Goal: Task Accomplishment & Management: Manage account settings

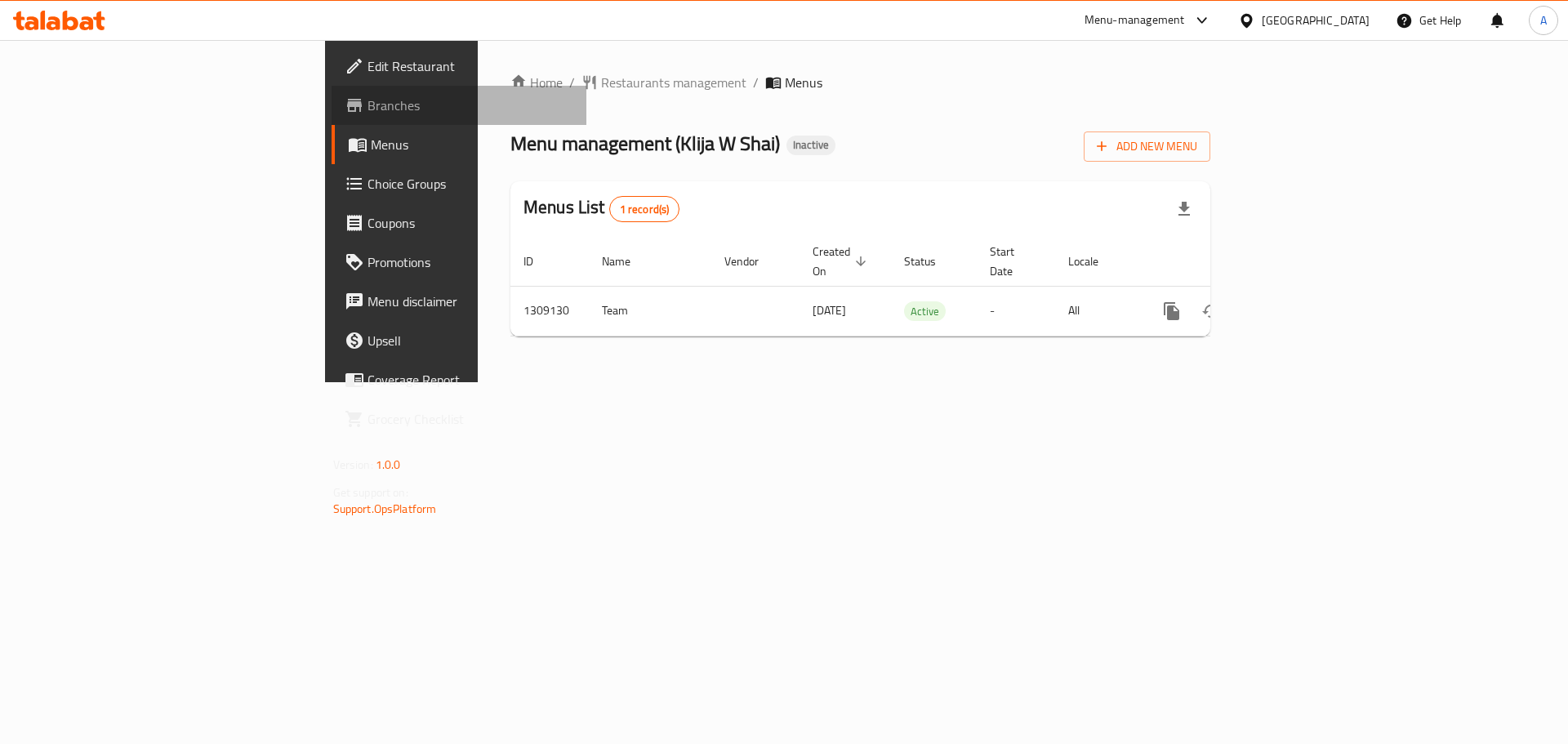
click at [367, 114] on span "Branches" at bounding box center [470, 105] width 207 height 19
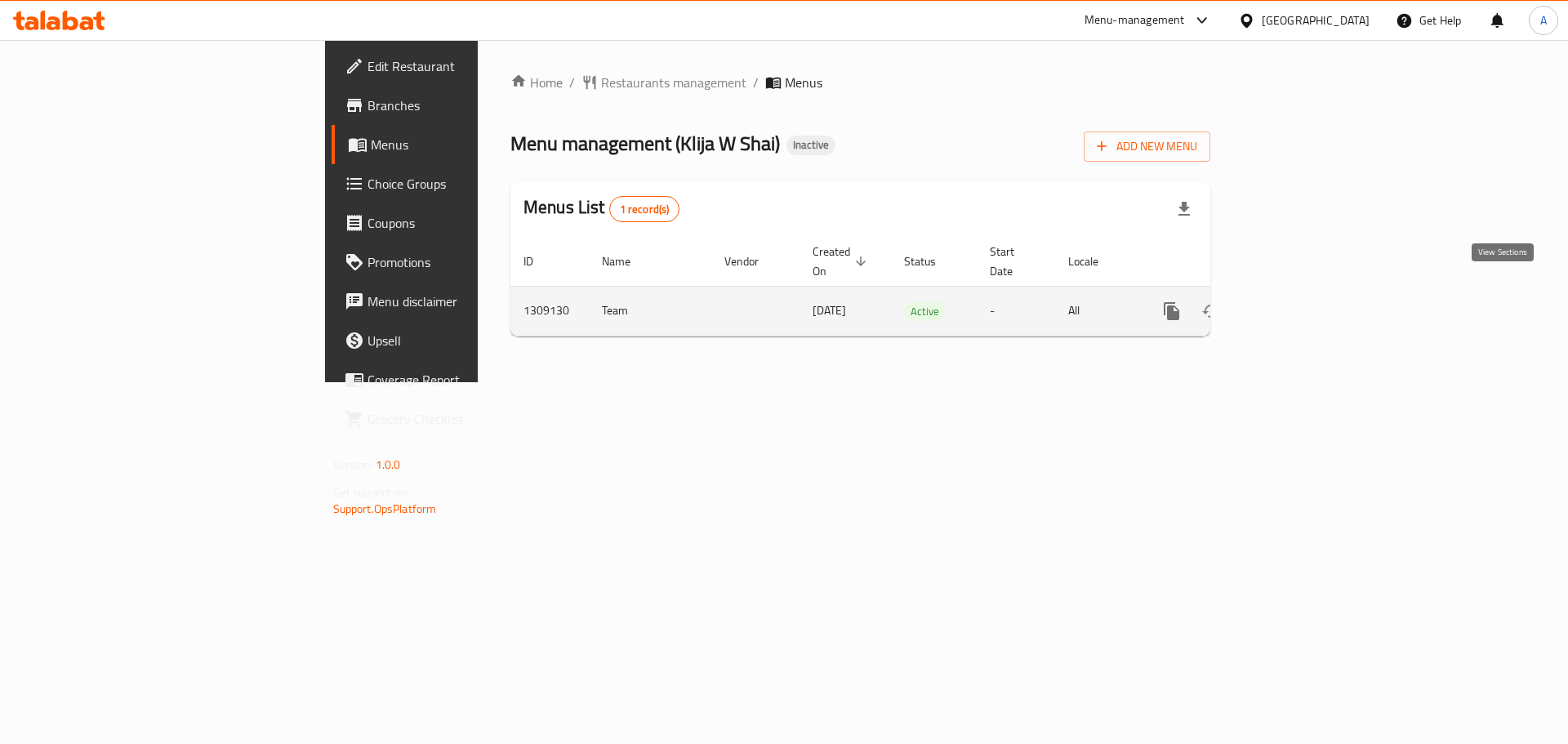
click at [1299, 301] on icon "enhanced table" at bounding box center [1289, 311] width 19 height 19
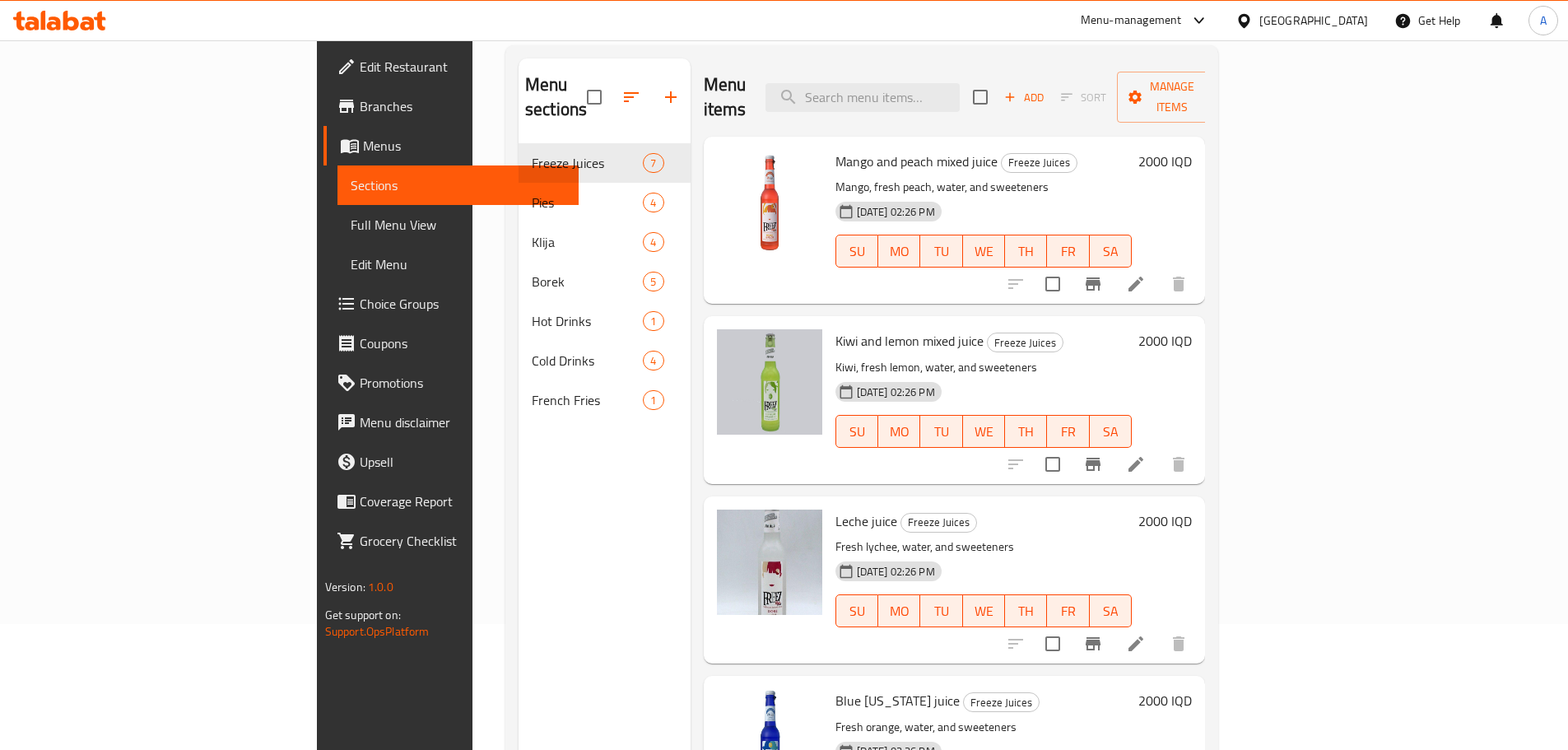
scroll to position [66, 0]
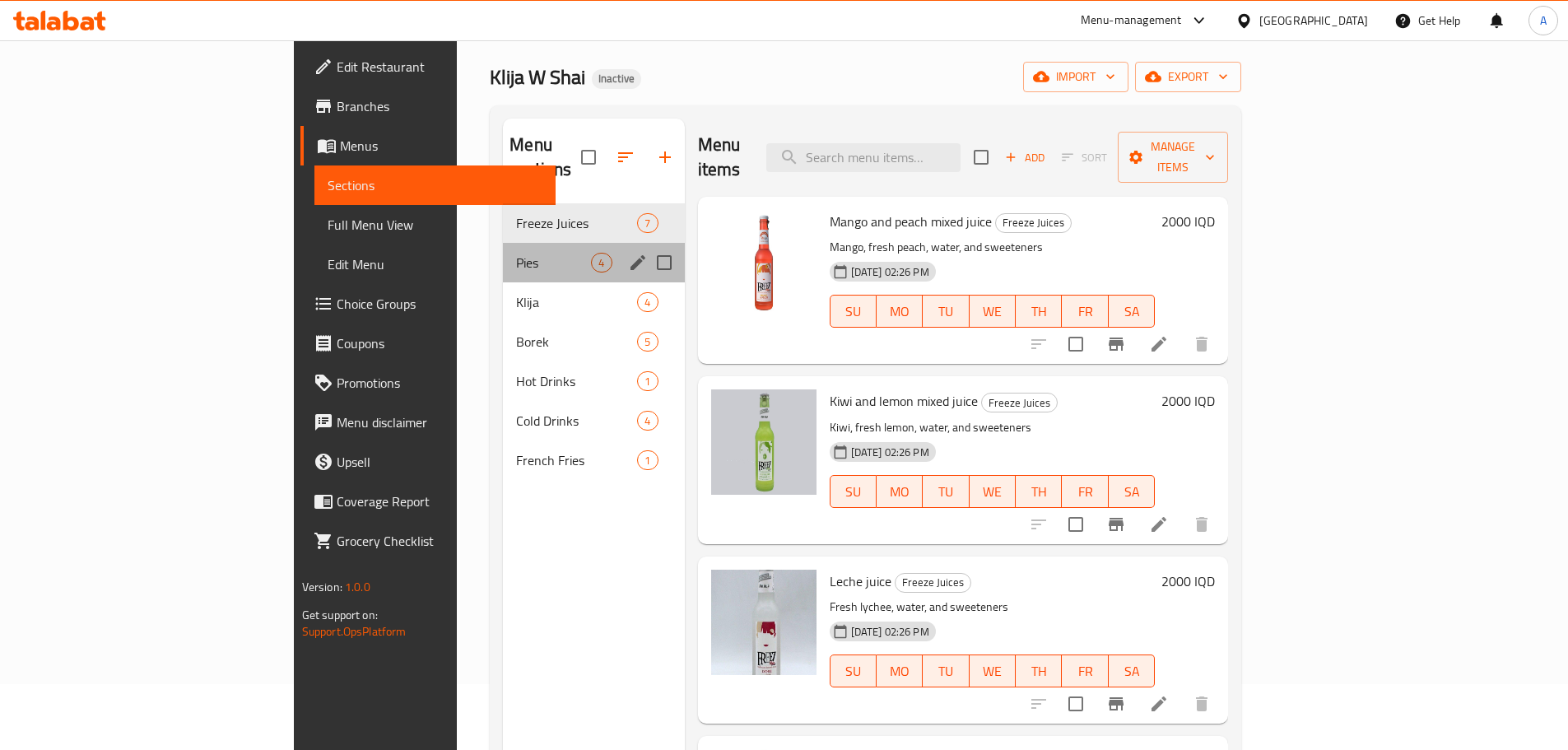
click at [502, 254] on div "Pies 4" at bounding box center [592, 262] width 181 height 40
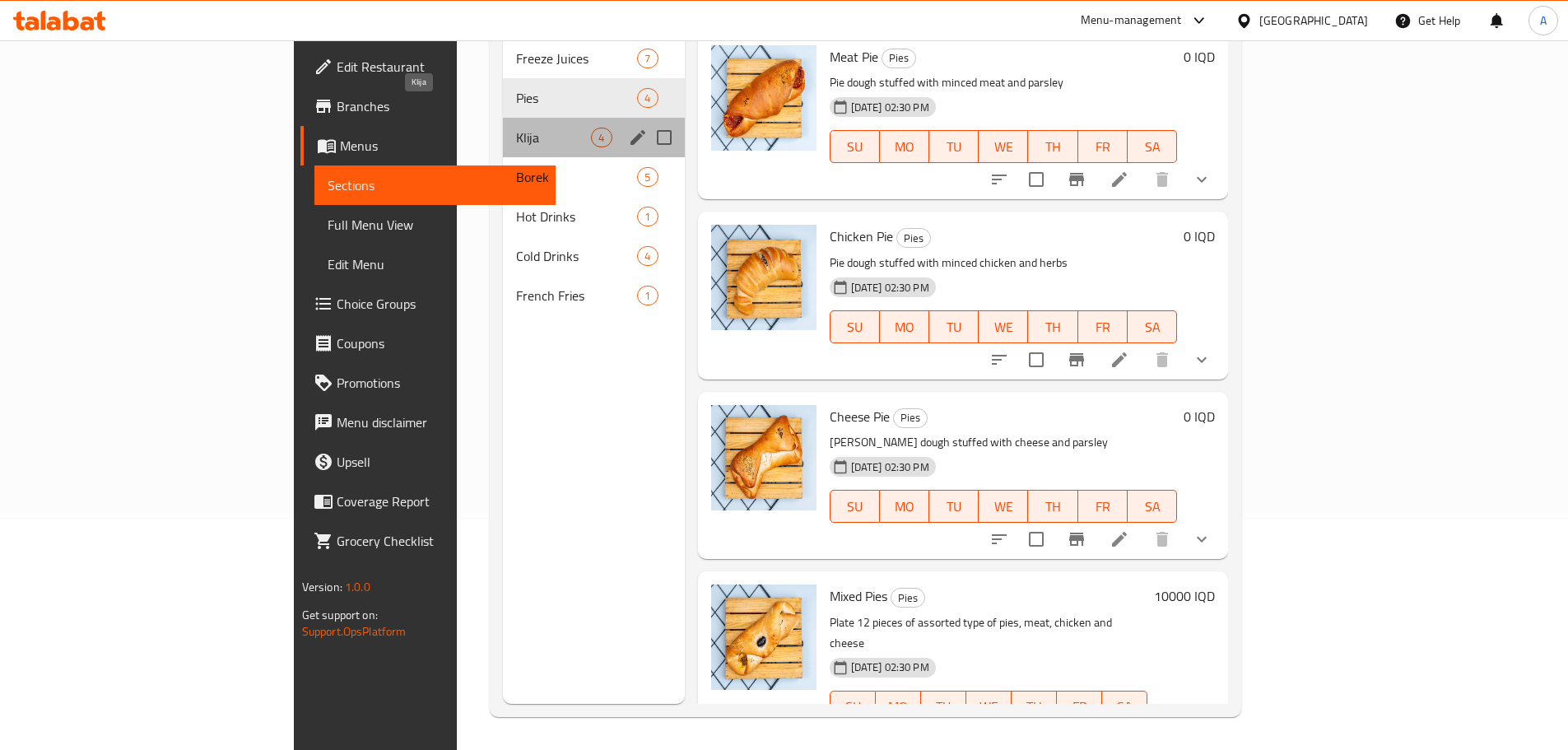
click at [516, 127] on span "Klija" at bounding box center [553, 137] width 75 height 19
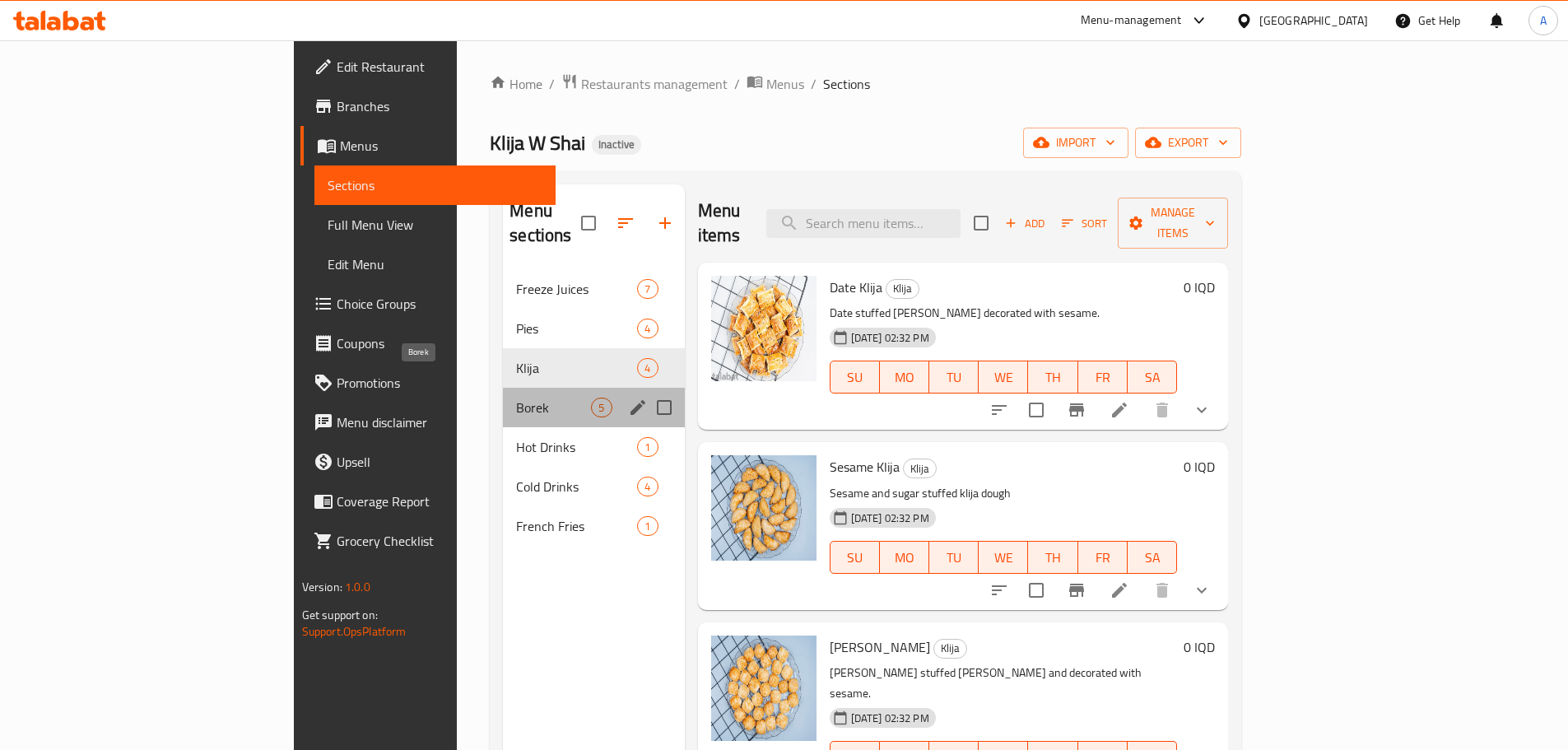
click at [516, 398] on span "Borek" at bounding box center [553, 407] width 75 height 19
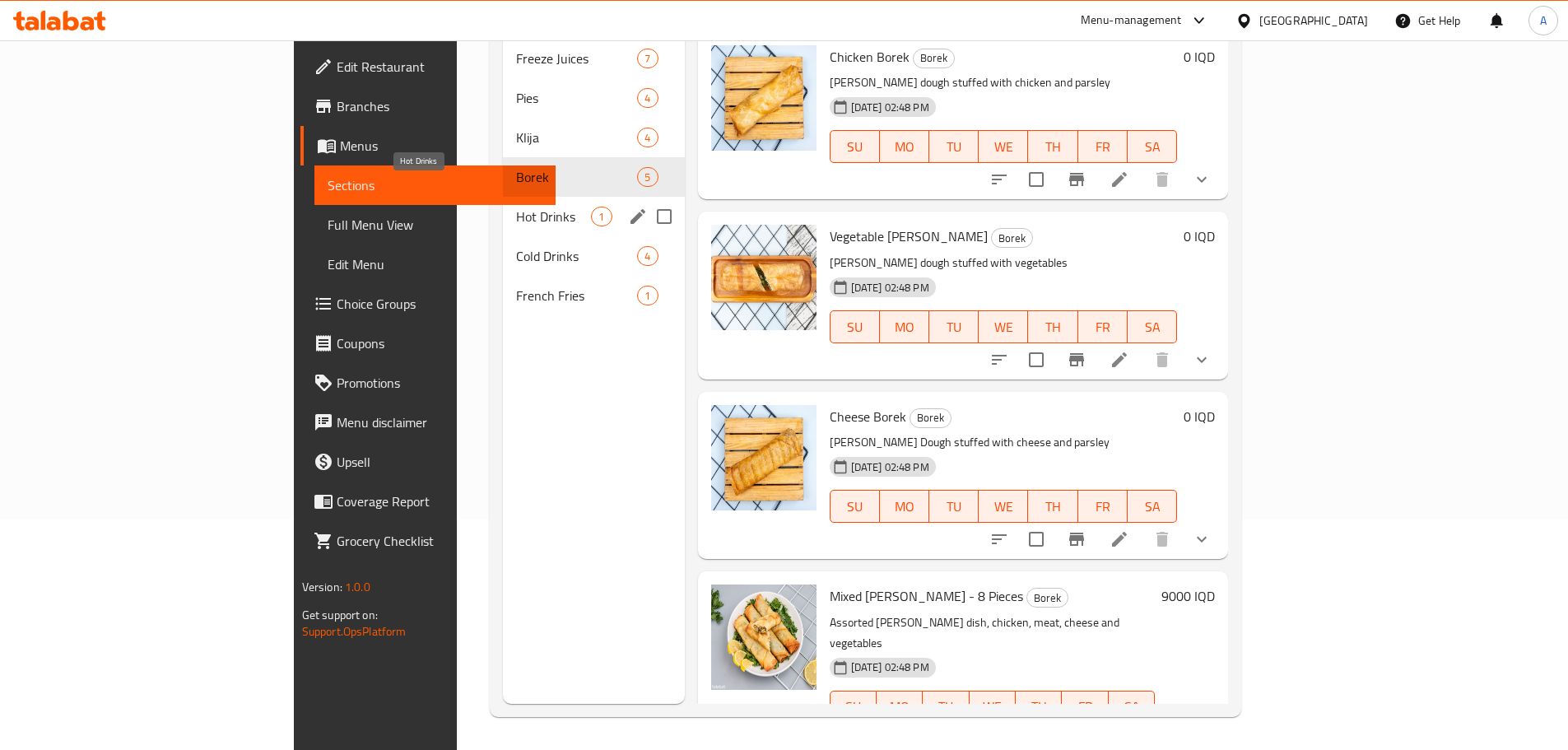
click at [516, 207] on span "Hot Drinks" at bounding box center [553, 216] width 75 height 19
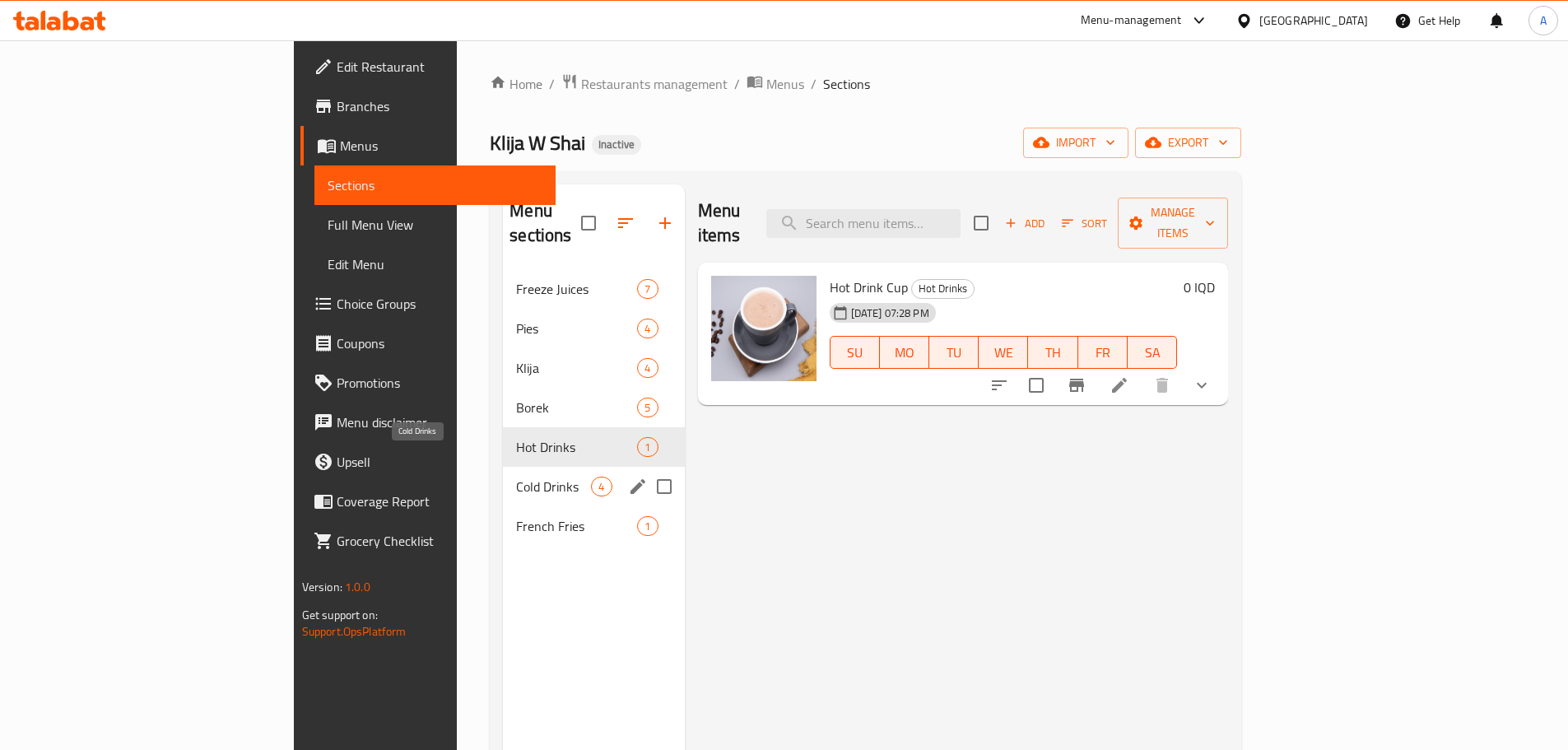
click at [516, 477] on span "Cold Drinks" at bounding box center [553, 487] width 75 height 19
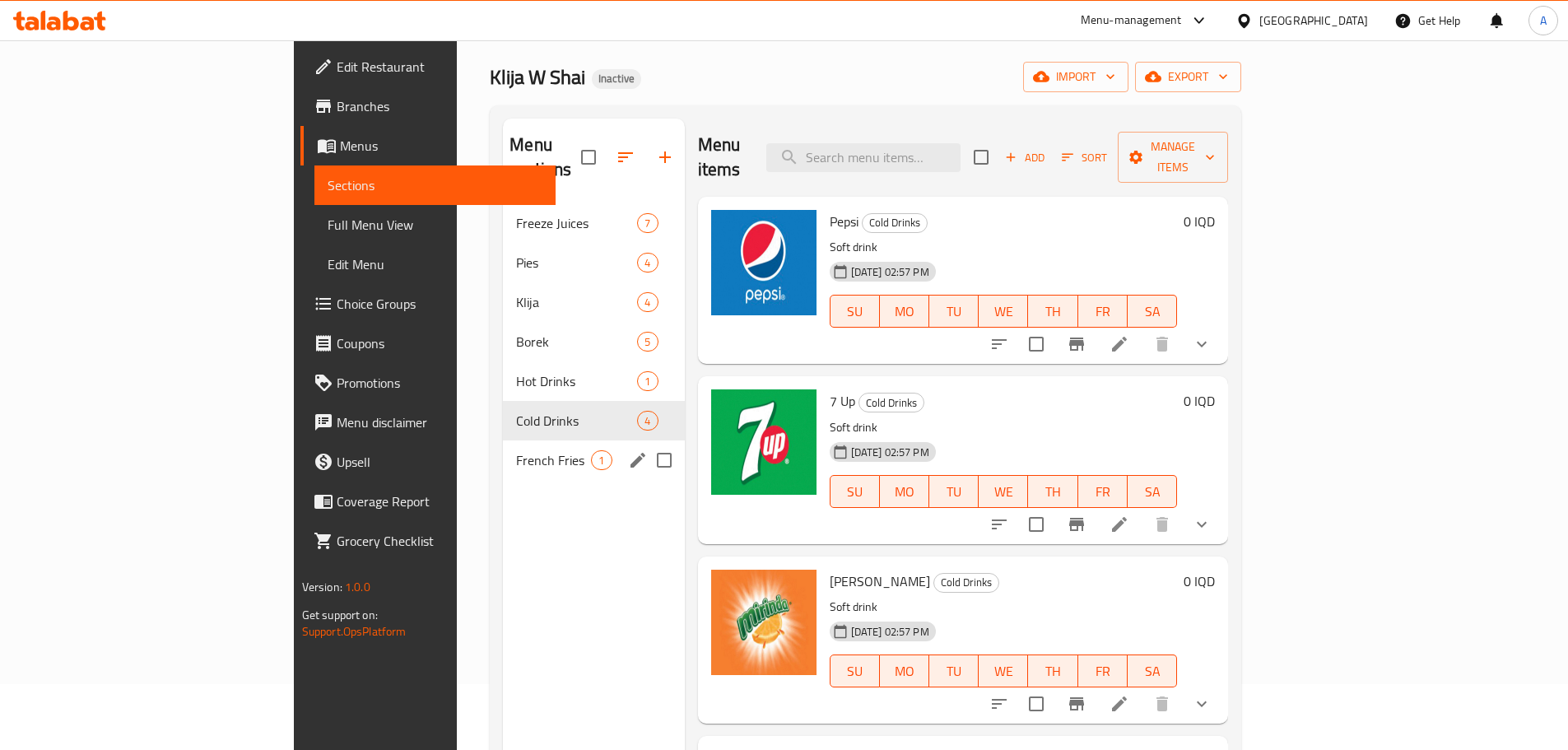
click at [502, 445] on div "French Fries 1" at bounding box center [592, 460] width 181 height 40
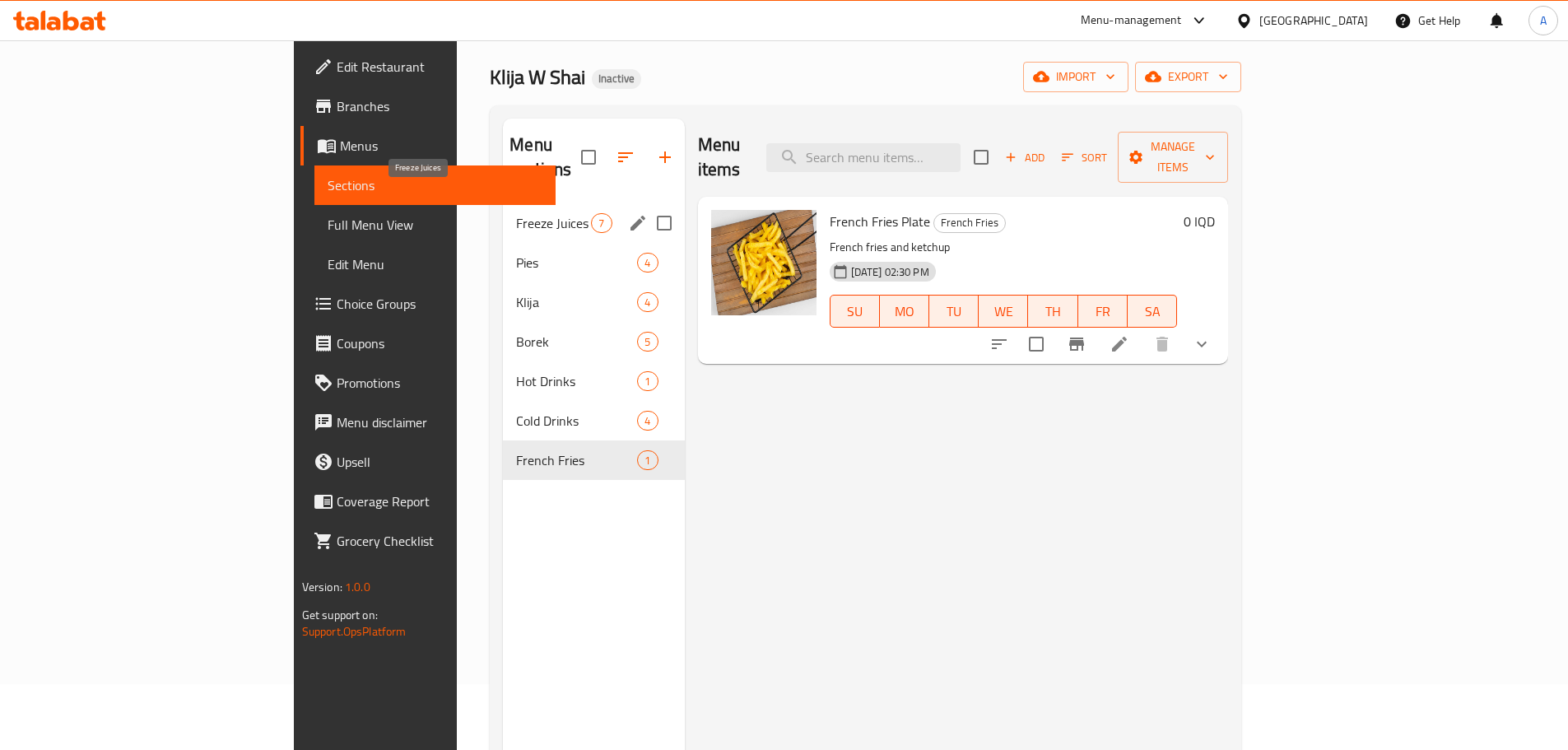
click at [516, 213] on span "Freeze Juices" at bounding box center [553, 223] width 75 height 19
